Goal: Complete application form

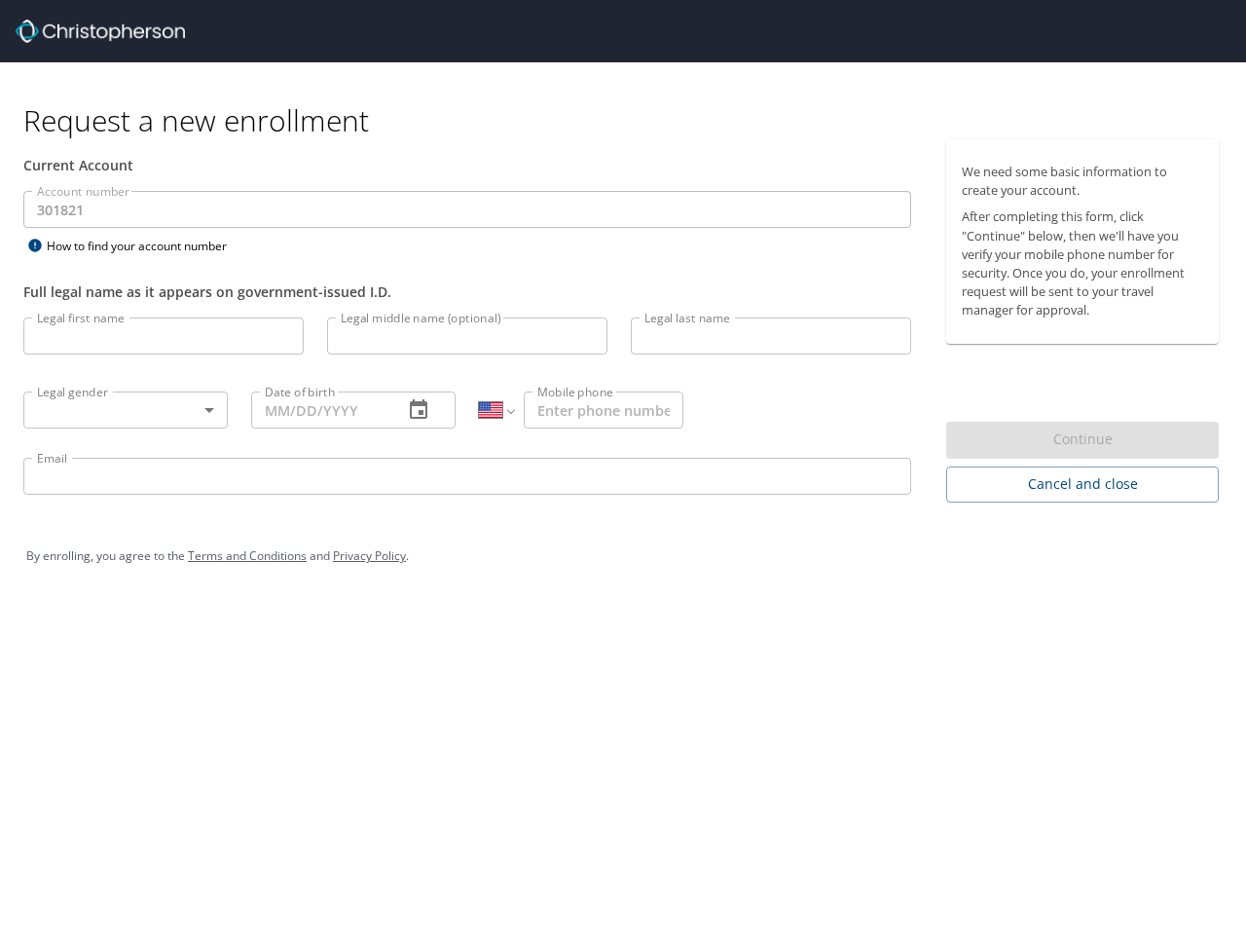
select select "US"
click at [164, 336] on input "Legal first name" at bounding box center [163, 335] width 280 height 37
click at [467, 336] on input "Legal middle name (optional)" at bounding box center [467, 335] width 280 height 37
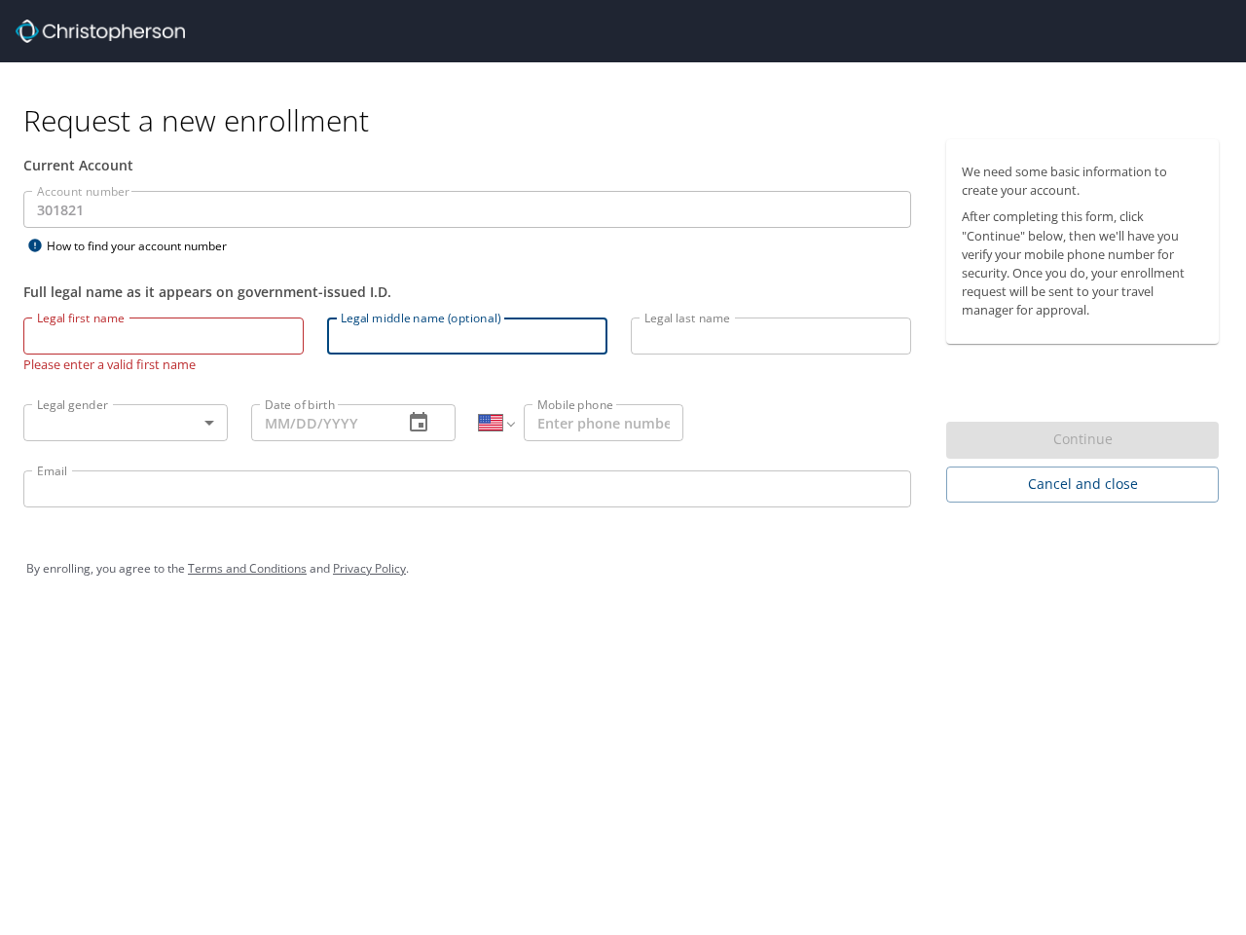
click at [771, 336] on input "Legal last name" at bounding box center [771, 335] width 280 height 37
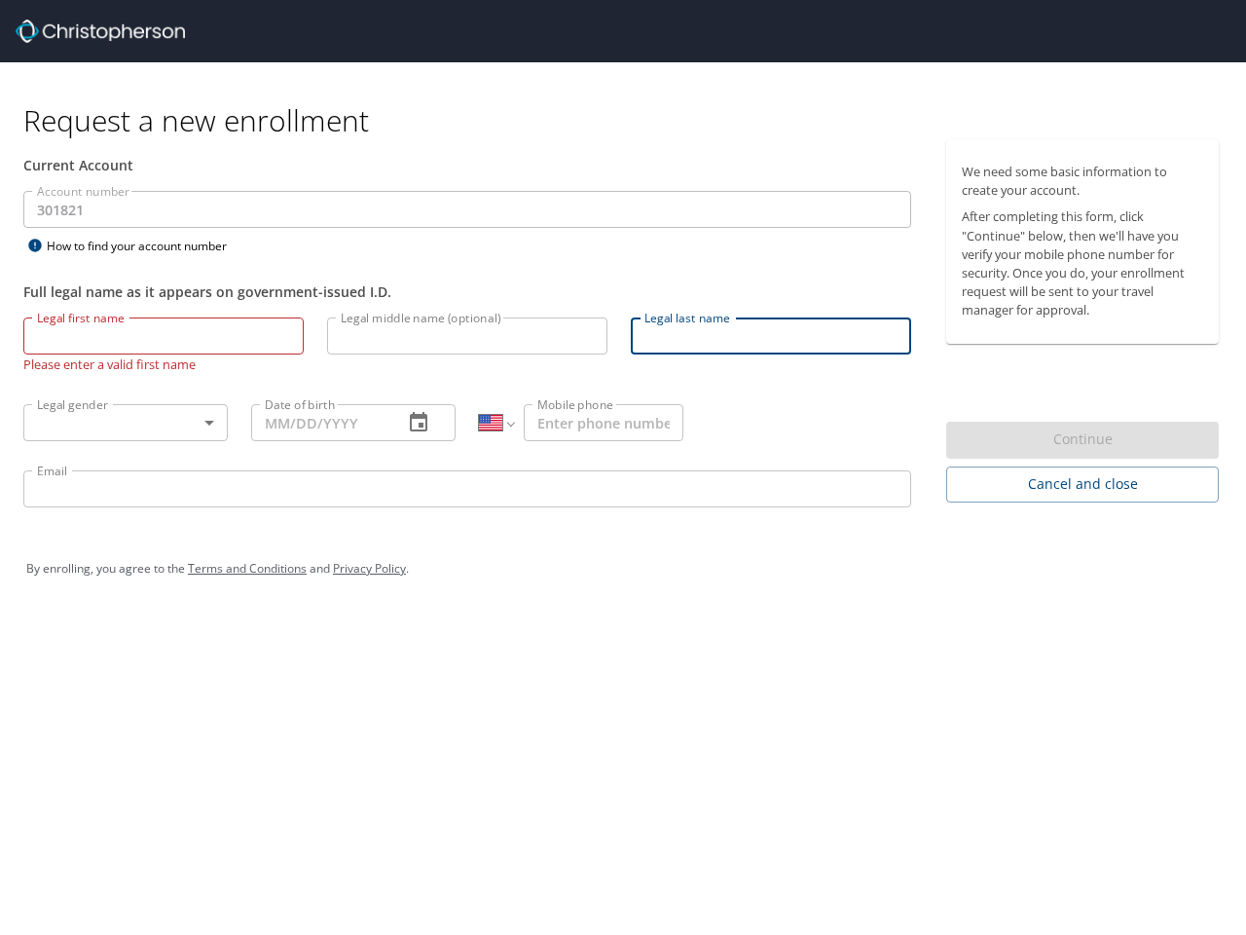
click at [126, 410] on body "Request a new enrollment Current Account Account number 301821 Account number H…" at bounding box center [623, 467] width 1246 height 935
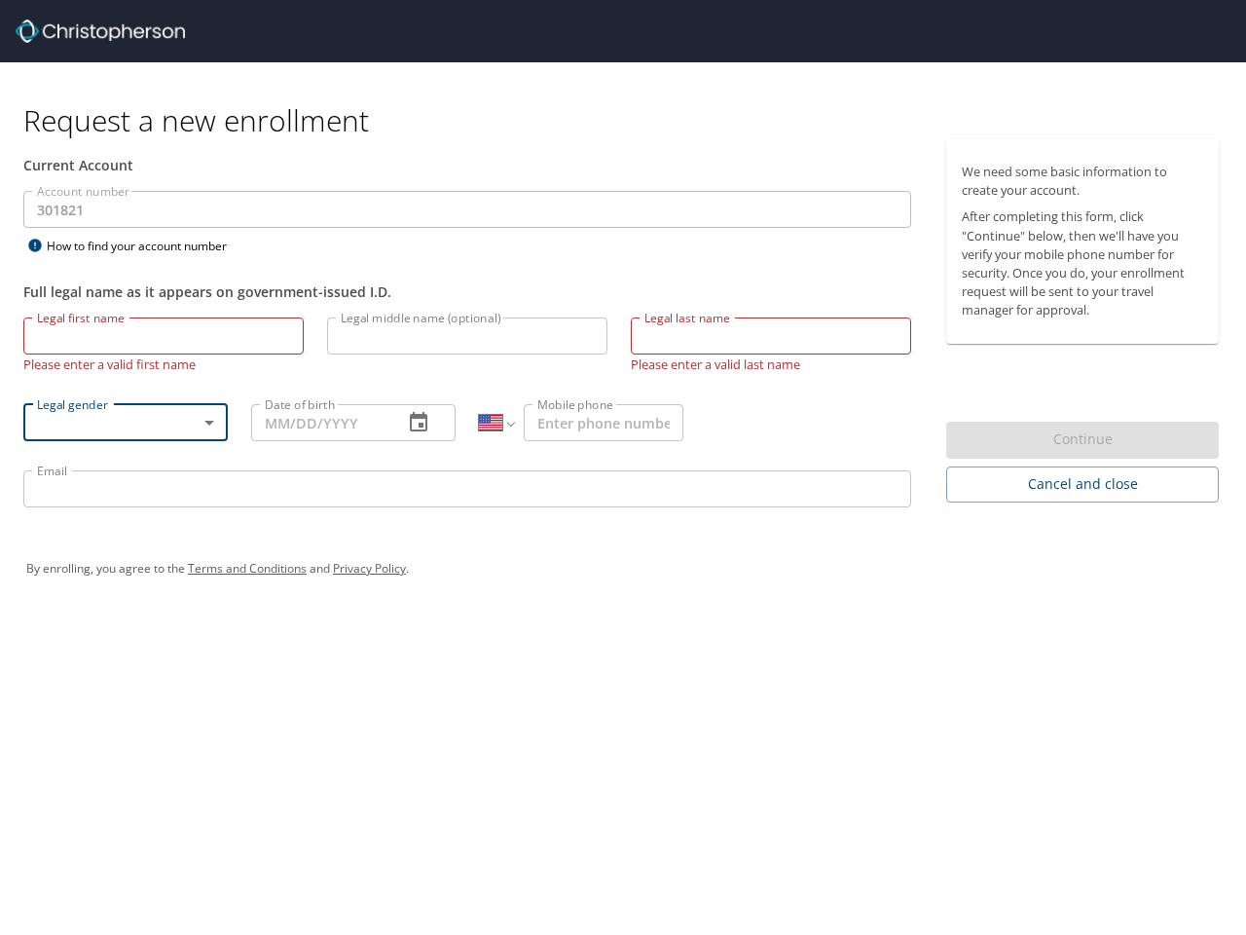
click at [419, 410] on div "Unspecified [DEMOGRAPHIC_DATA] [DEMOGRAPHIC_DATA] Undisclosed" at bounding box center [623, 467] width 1246 height 935
click at [604, 410] on input "Mobile phone" at bounding box center [604, 422] width 160 height 37
click at [467, 476] on div "Email Email" at bounding box center [467, 492] width 911 height 66
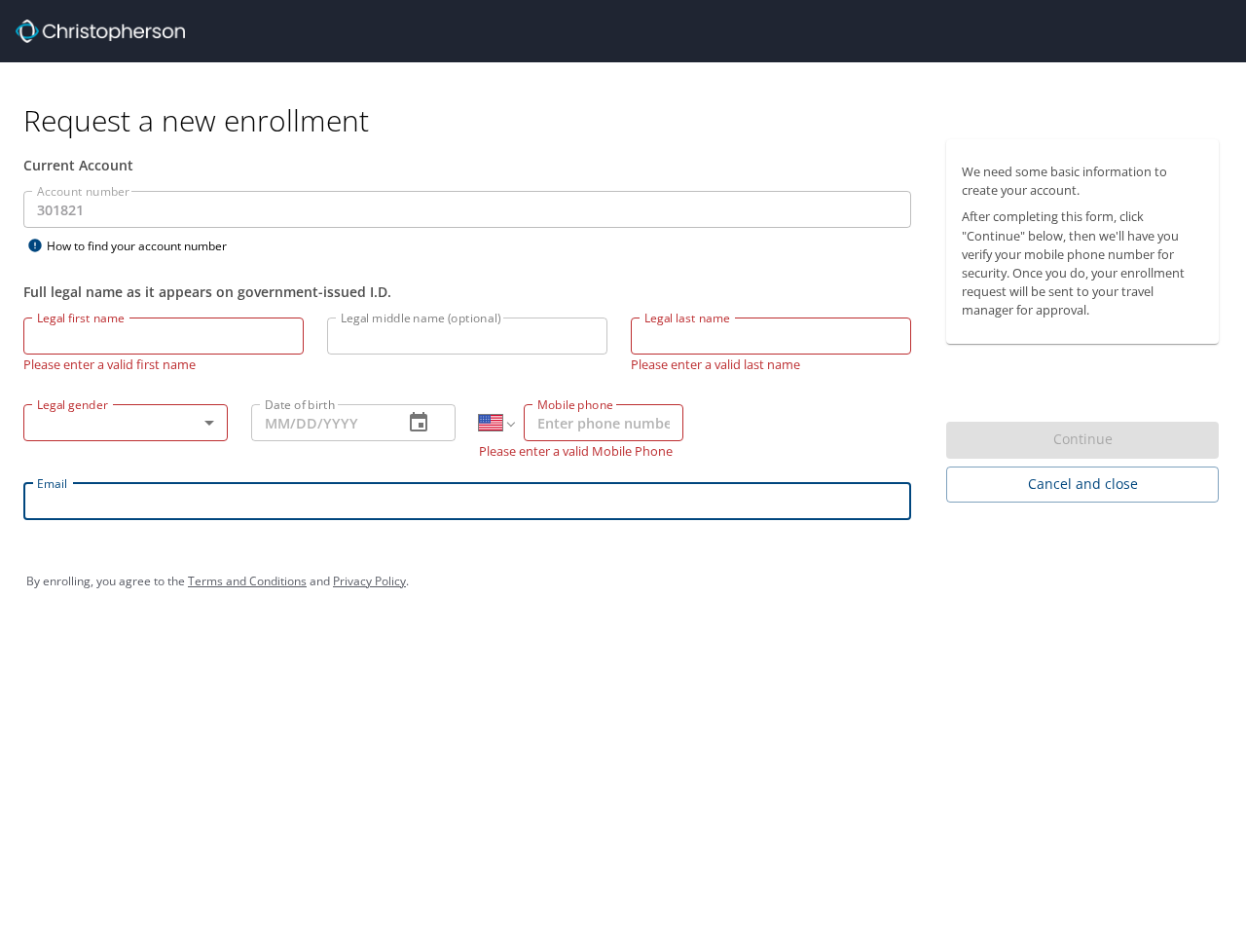
click at [1083, 440] on div "Continue" at bounding box center [1083, 441] width 273 height 38
